Goal: Task Accomplishment & Management: Manage account settings

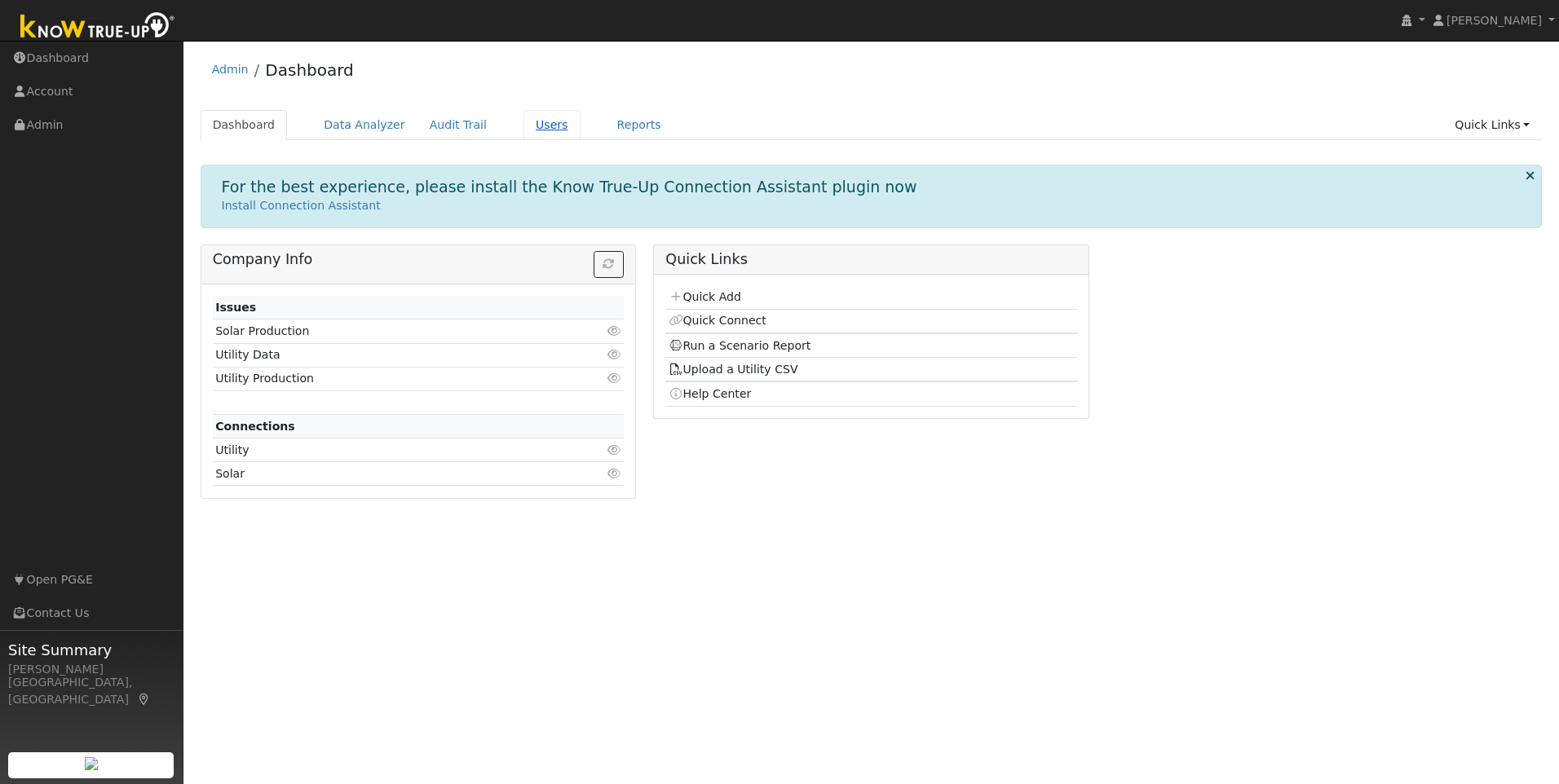
click at [533, 129] on link "Users" at bounding box center [552, 125] width 57 height 30
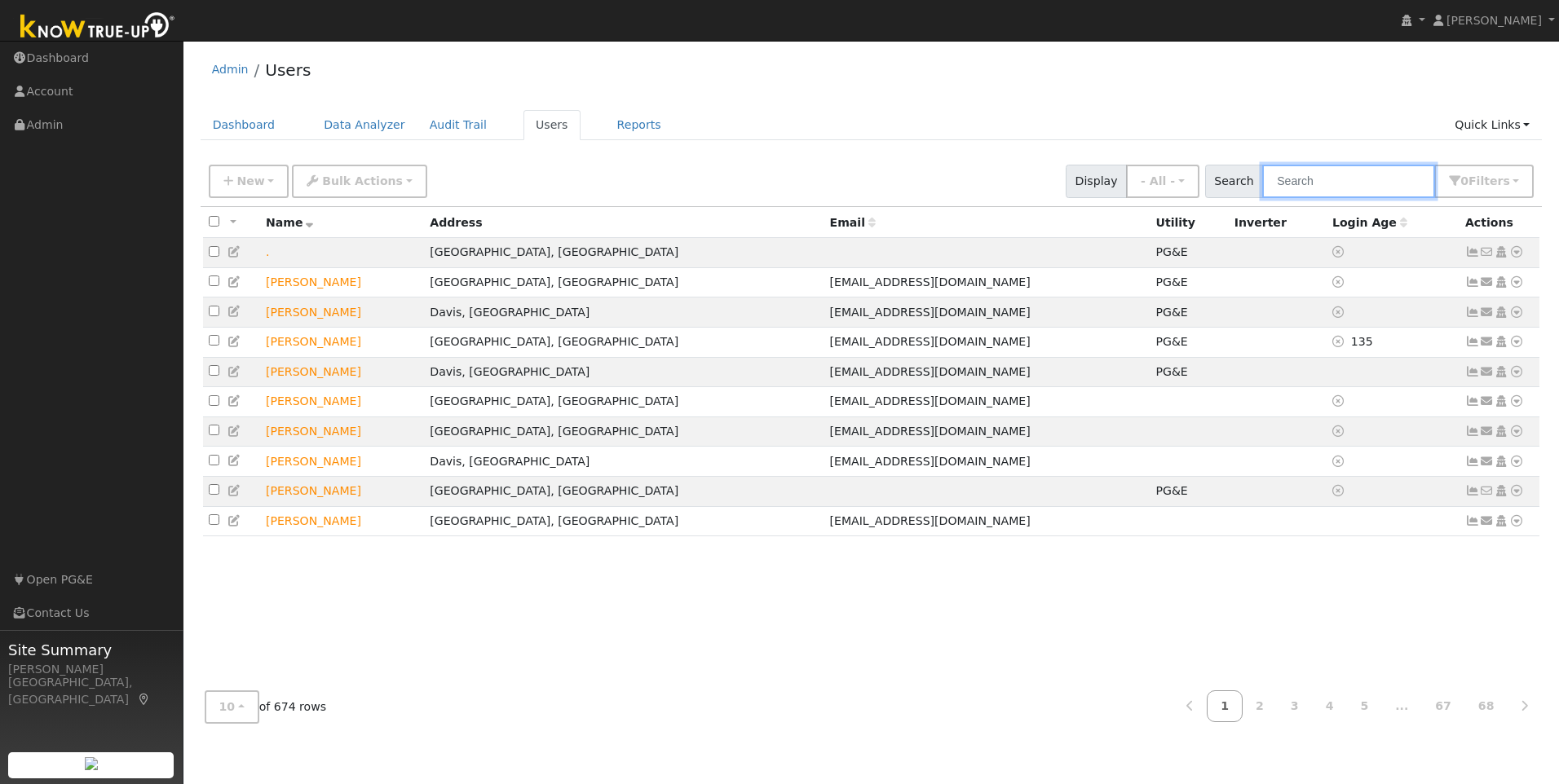
click at [1330, 182] on input "text" at bounding box center [1349, 181] width 173 height 34
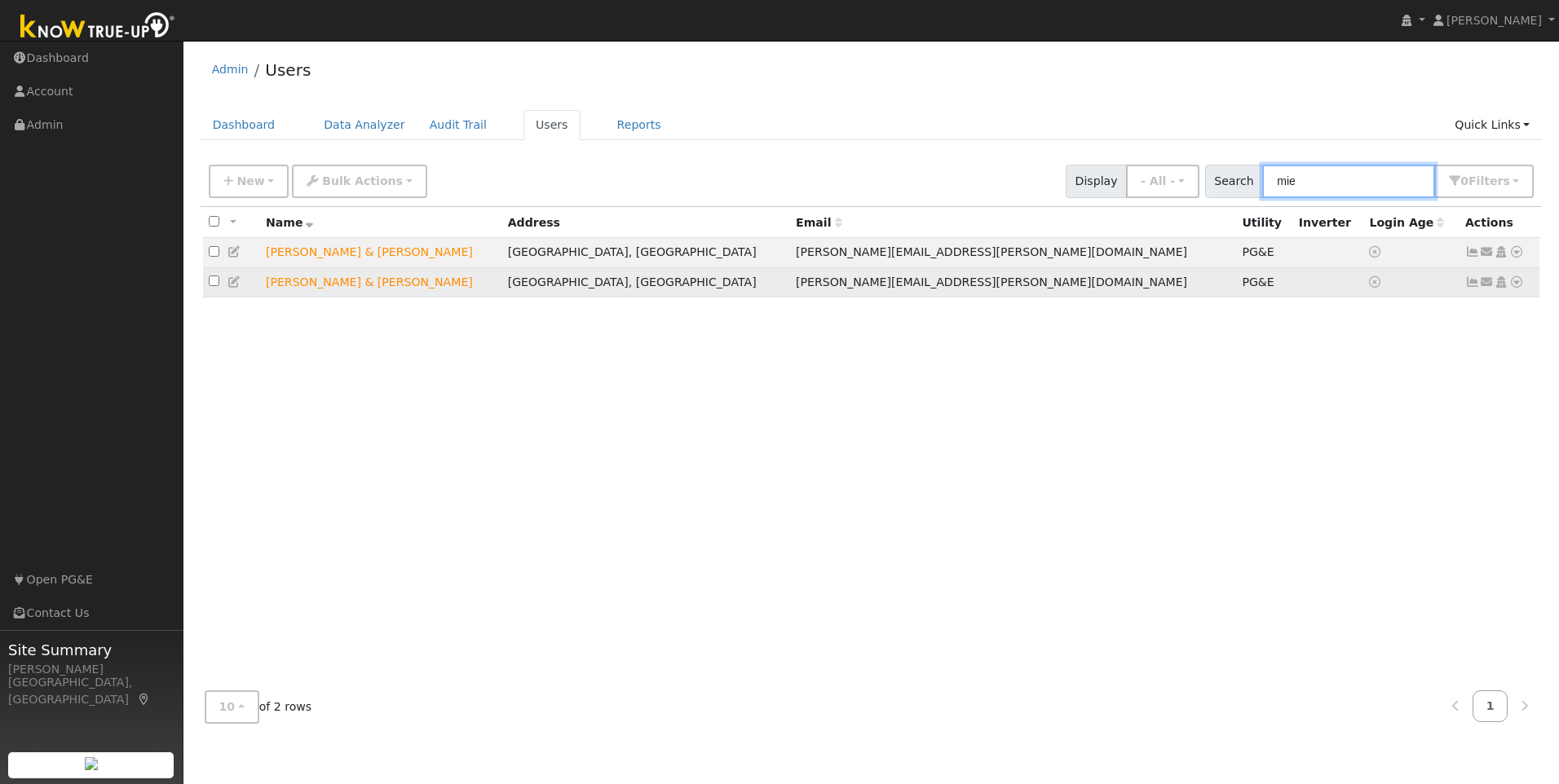
type input "mie"
click at [1476, 288] on icon at bounding box center [1472, 282] width 15 height 11
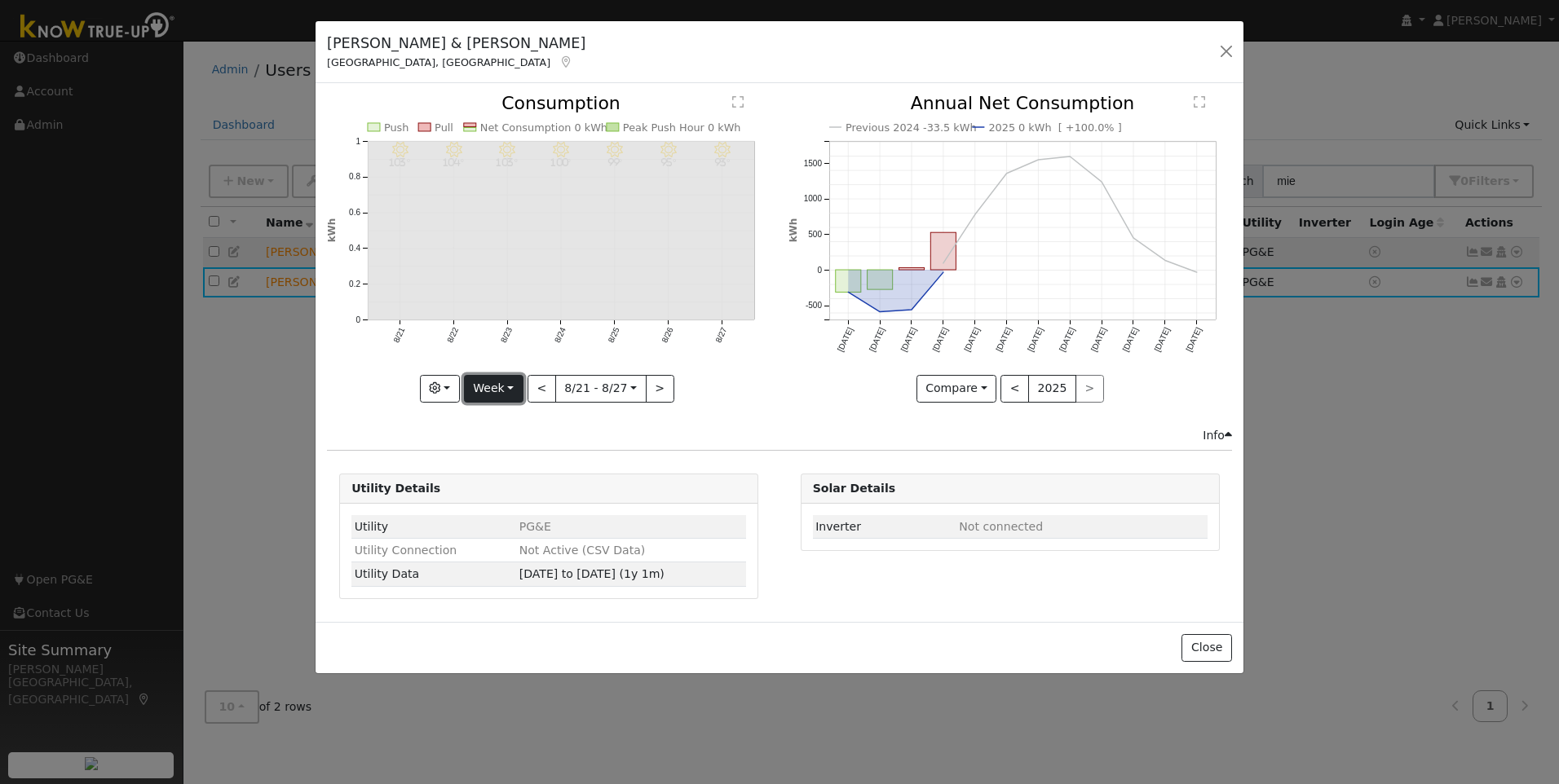
click at [504, 388] on button "Week" at bounding box center [493, 388] width 59 height 27
click at [513, 490] on link "Year" at bounding box center [521, 491] width 113 height 23
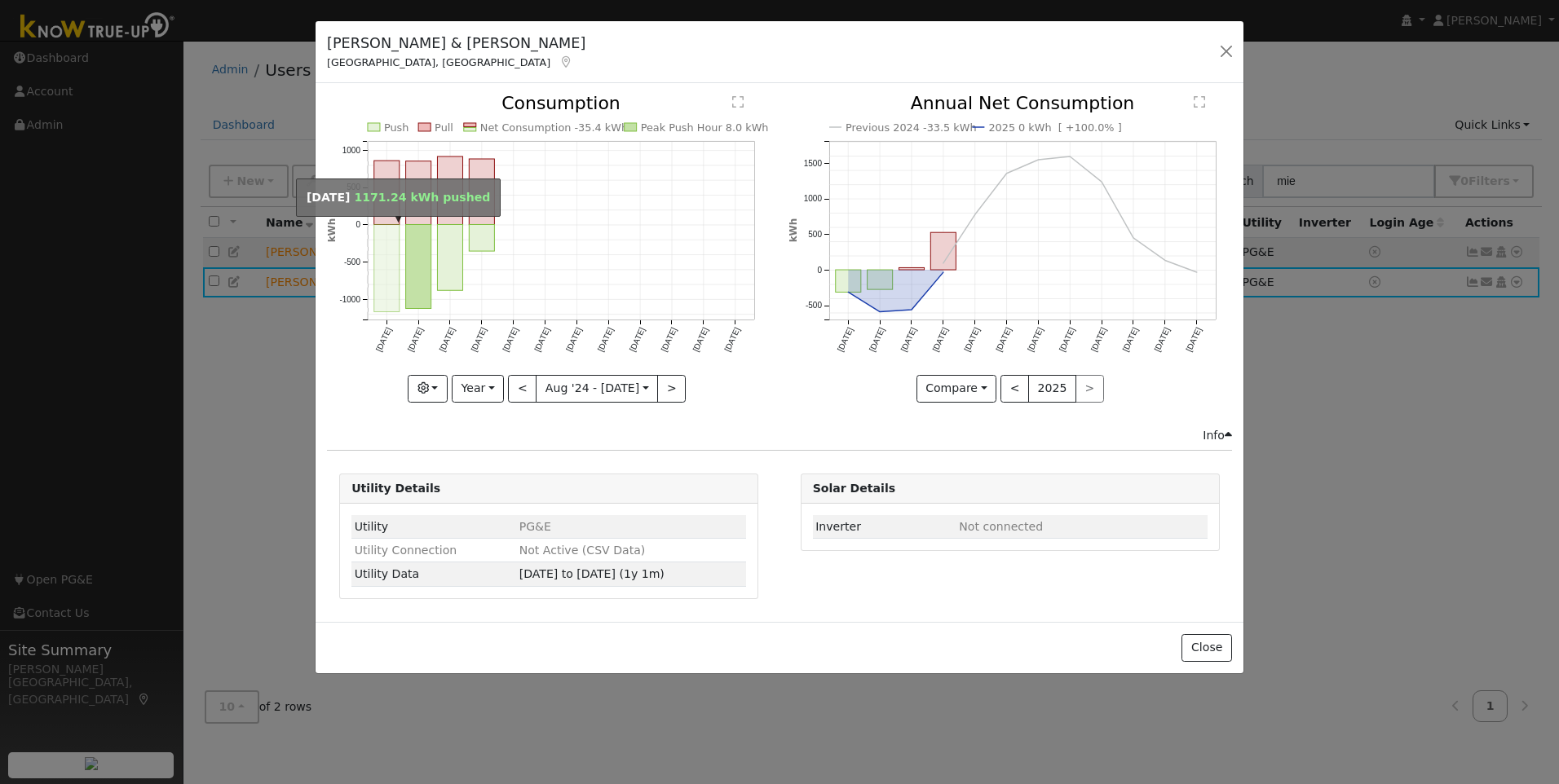
click at [383, 274] on rect "onclick=""" at bounding box center [387, 268] width 26 height 87
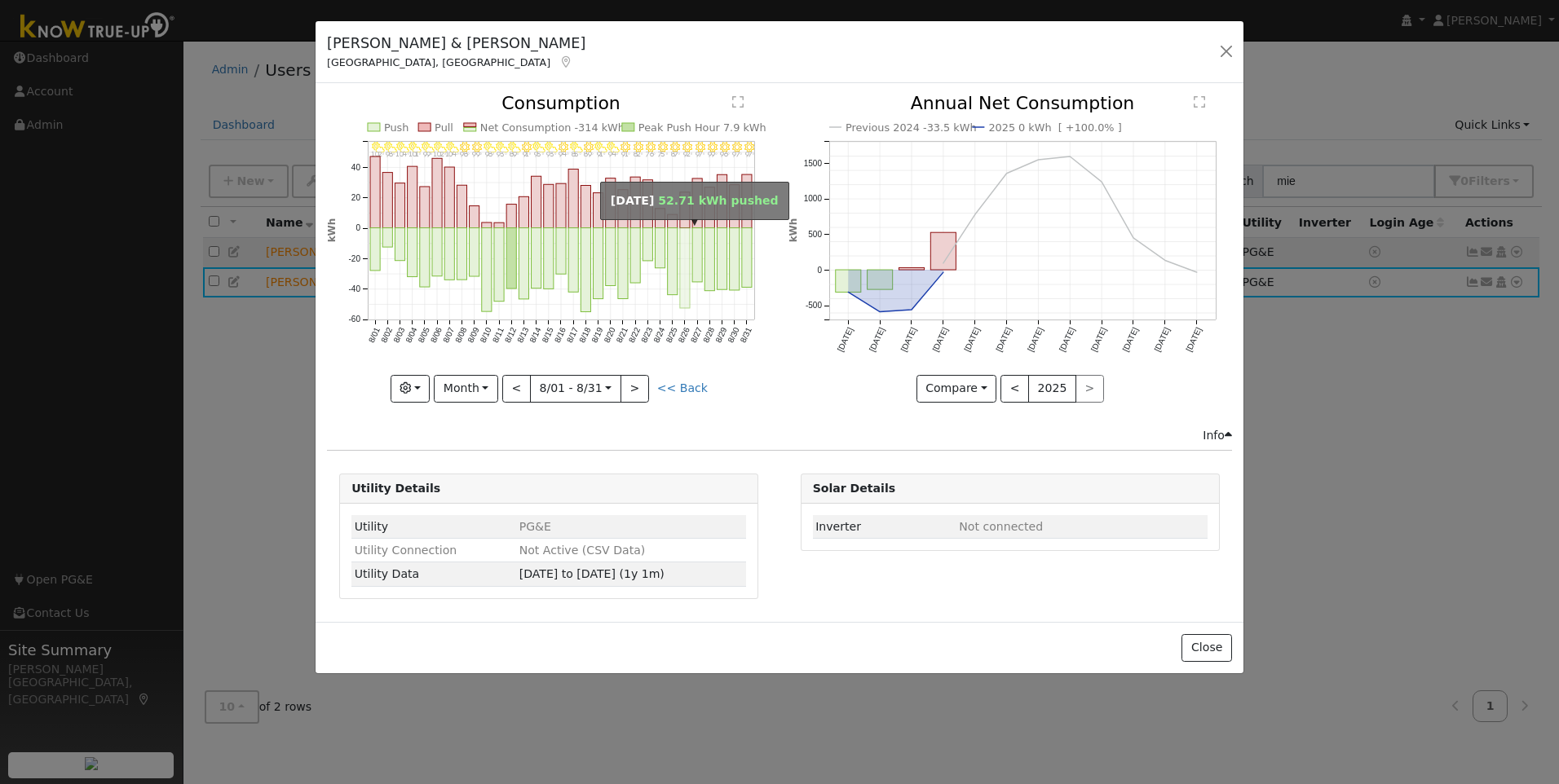
click at [683, 244] on rect "onclick=""" at bounding box center [685, 268] width 10 height 79
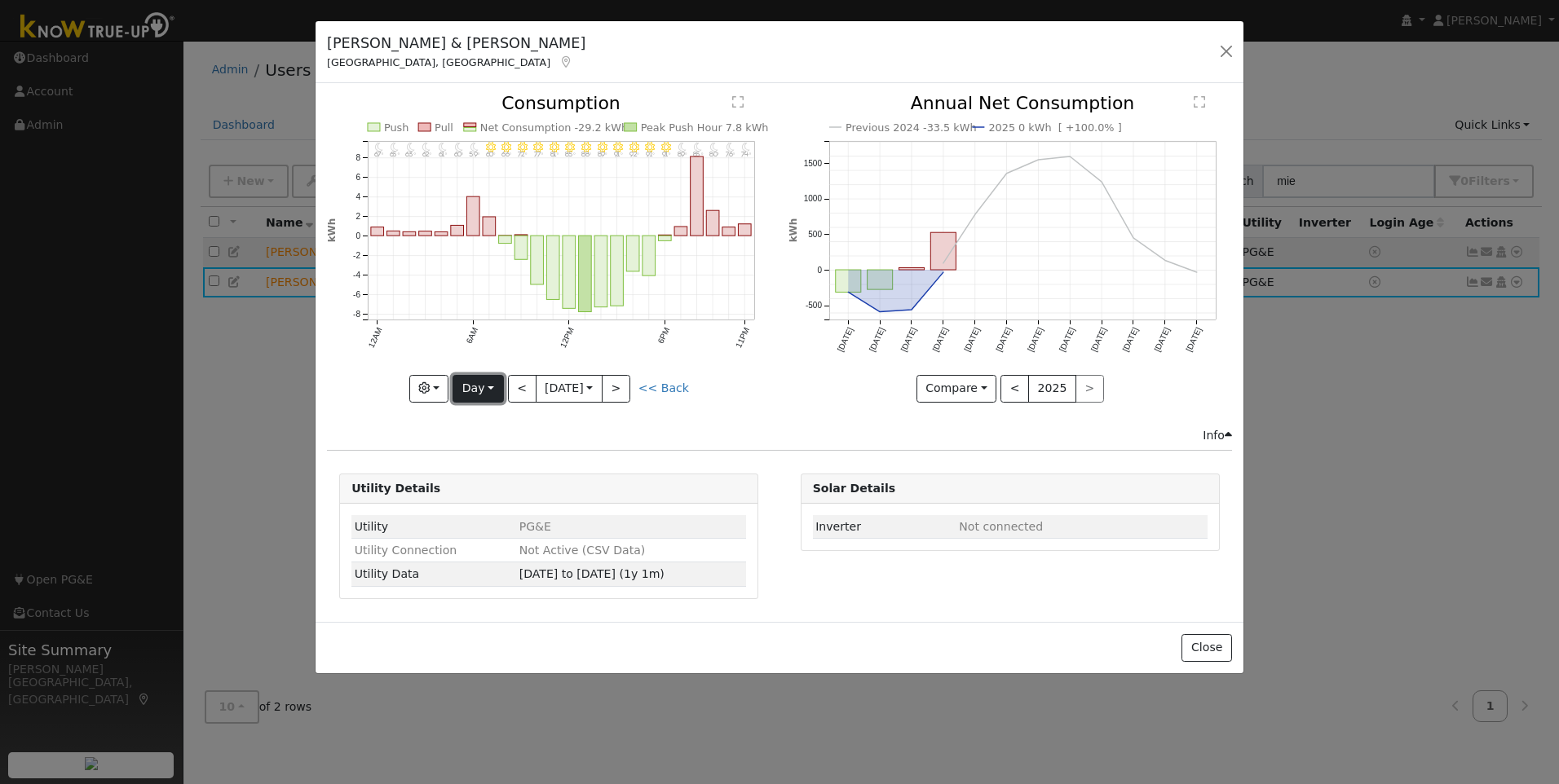
click at [473, 383] on button "Day" at bounding box center [477, 388] width 50 height 27
click at [487, 467] on link "Month" at bounding box center [510, 468] width 113 height 23
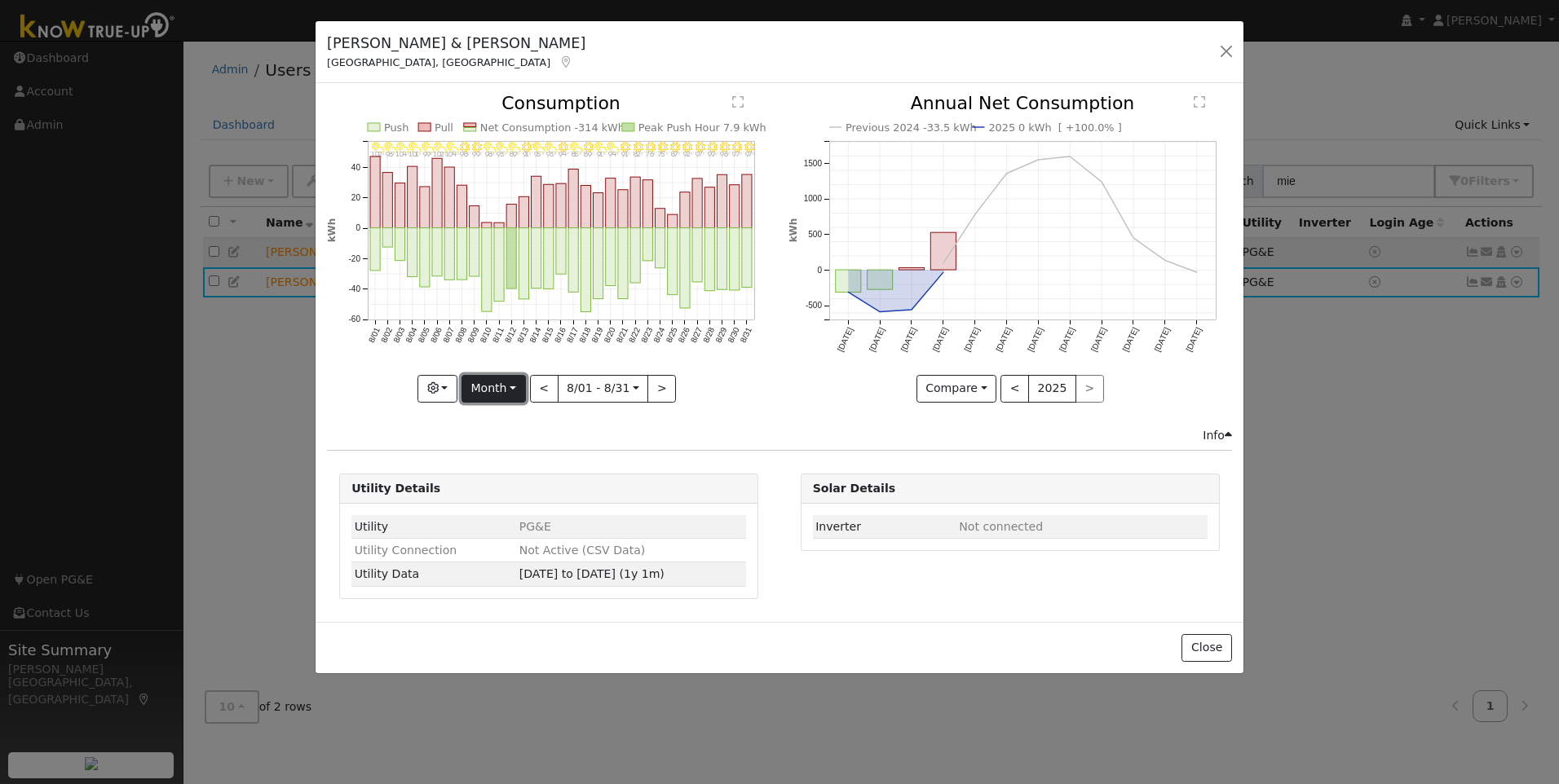
click at [513, 381] on button "Month" at bounding box center [493, 388] width 64 height 27
click at [482, 492] on link "Year" at bounding box center [518, 491] width 113 height 23
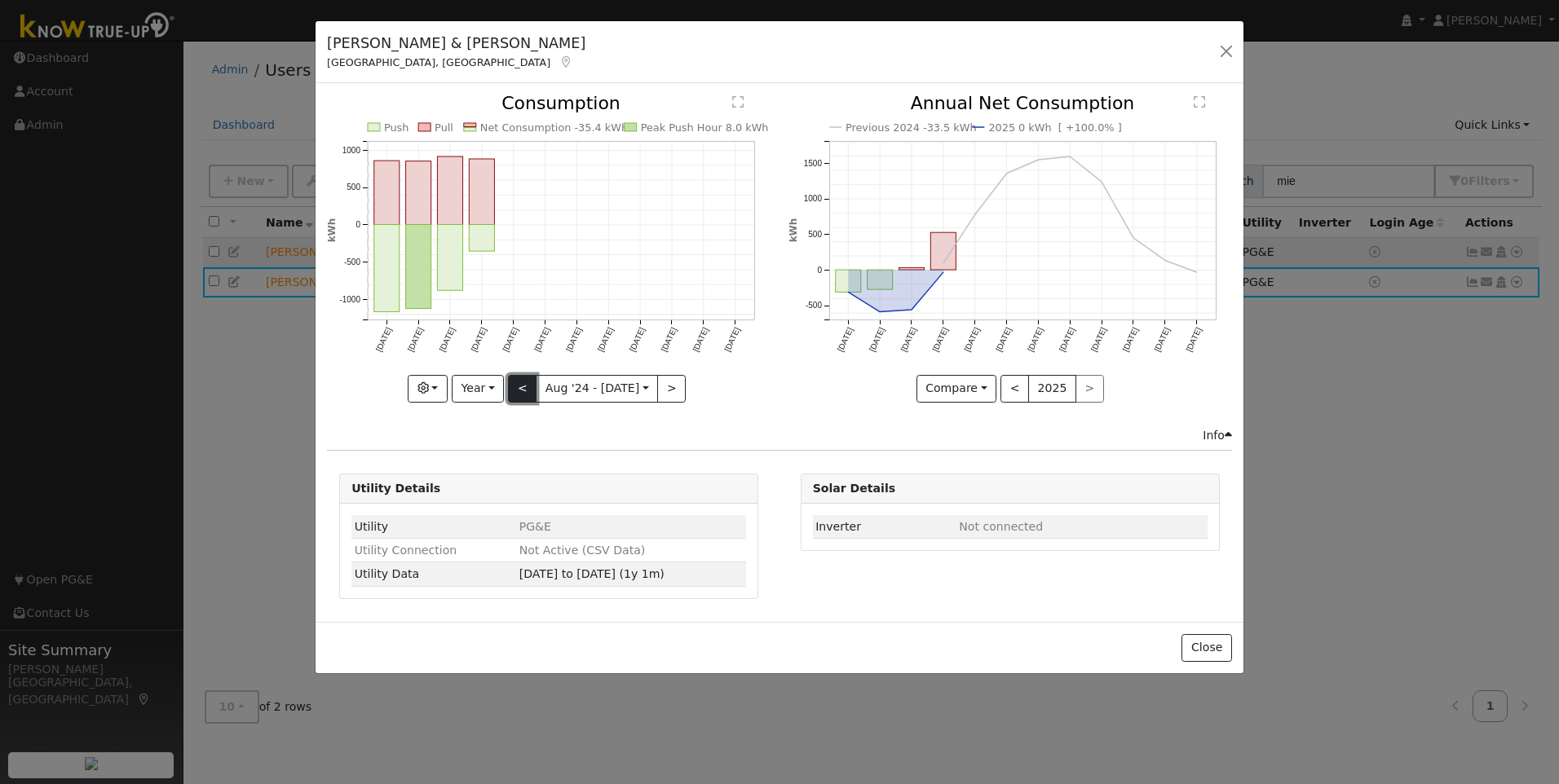
click at [523, 384] on button "<" at bounding box center [522, 388] width 28 height 27
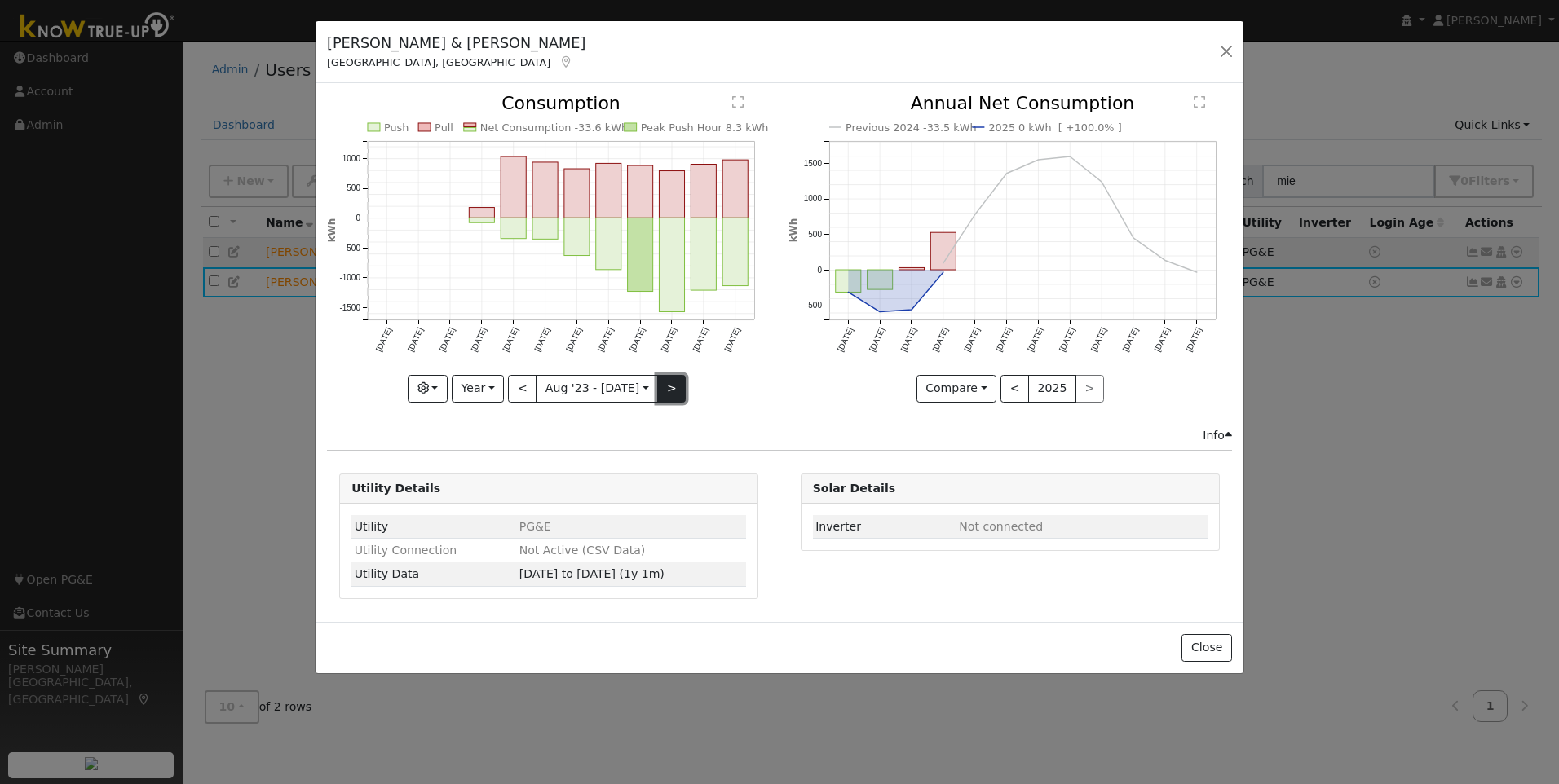
click at [670, 391] on button ">" at bounding box center [671, 388] width 28 height 27
type input "2024-08-01"
